Goal: Navigation & Orientation: Find specific page/section

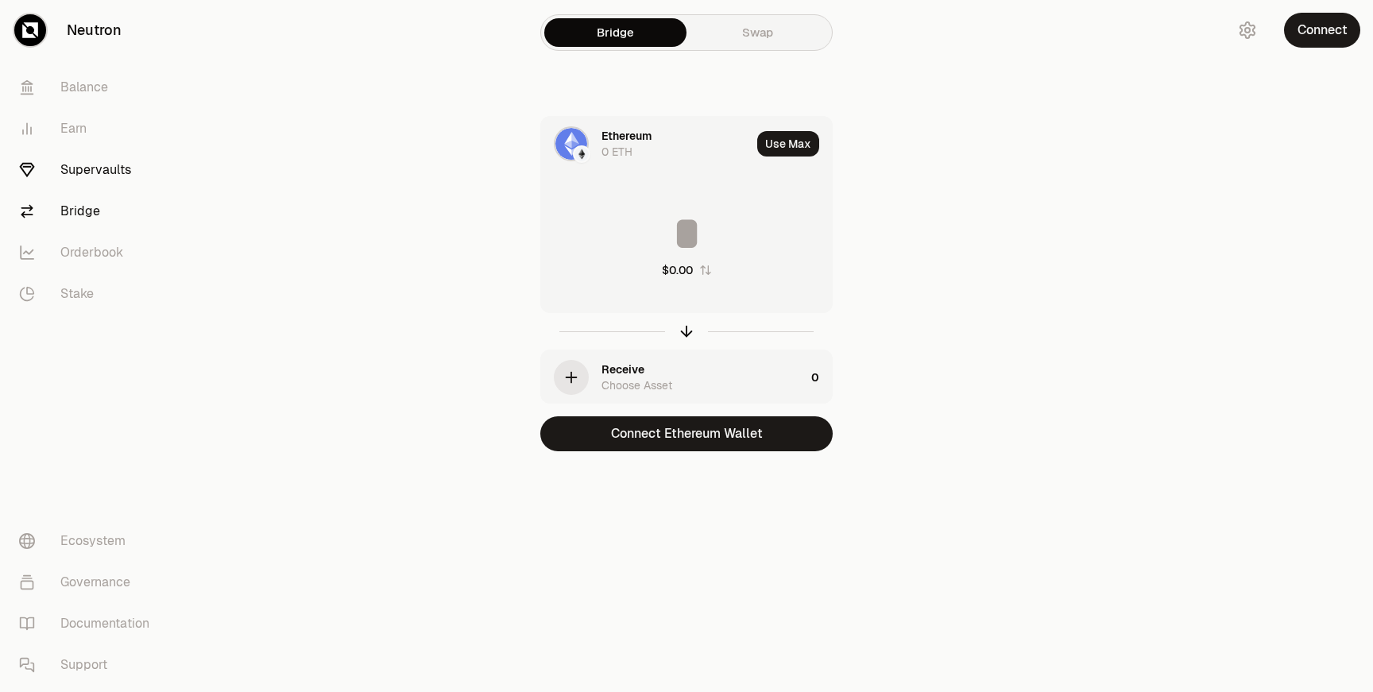
click at [62, 172] on link "Supervaults" at bounding box center [88, 169] width 165 height 41
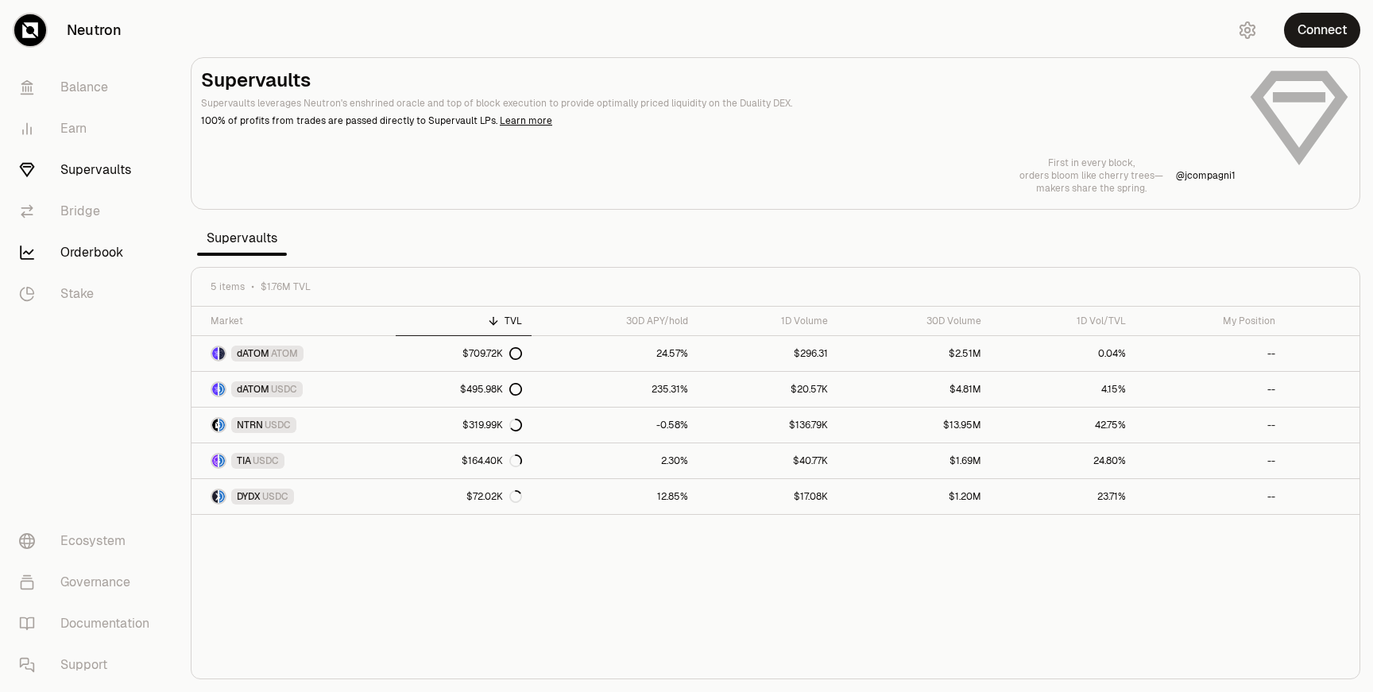
click at [66, 257] on link "Orderbook" at bounding box center [88, 252] width 165 height 41
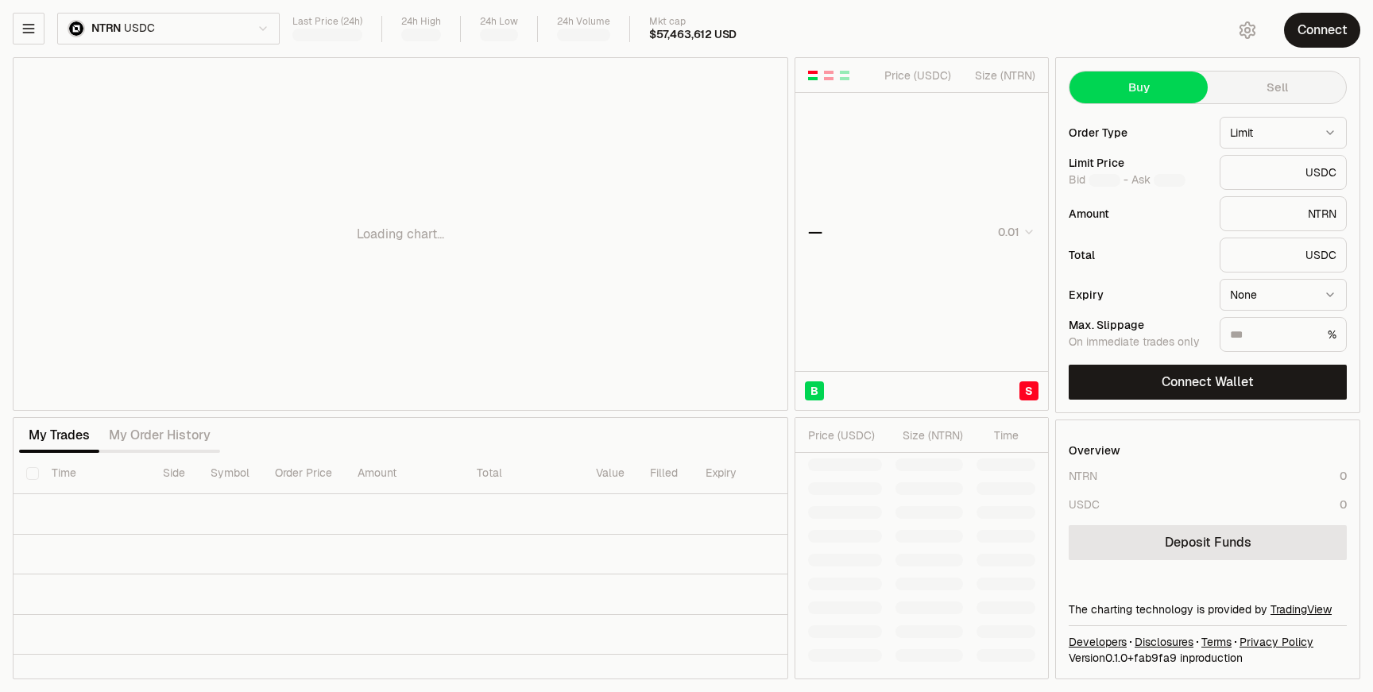
type input "********"
